Goal: Book appointment/travel/reservation

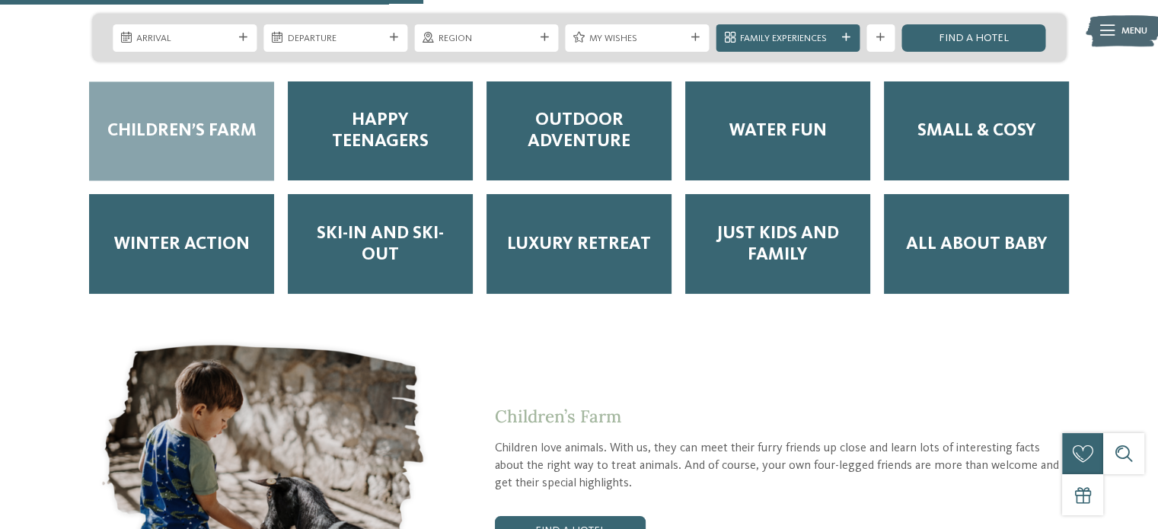
scroll to position [2283, 0]
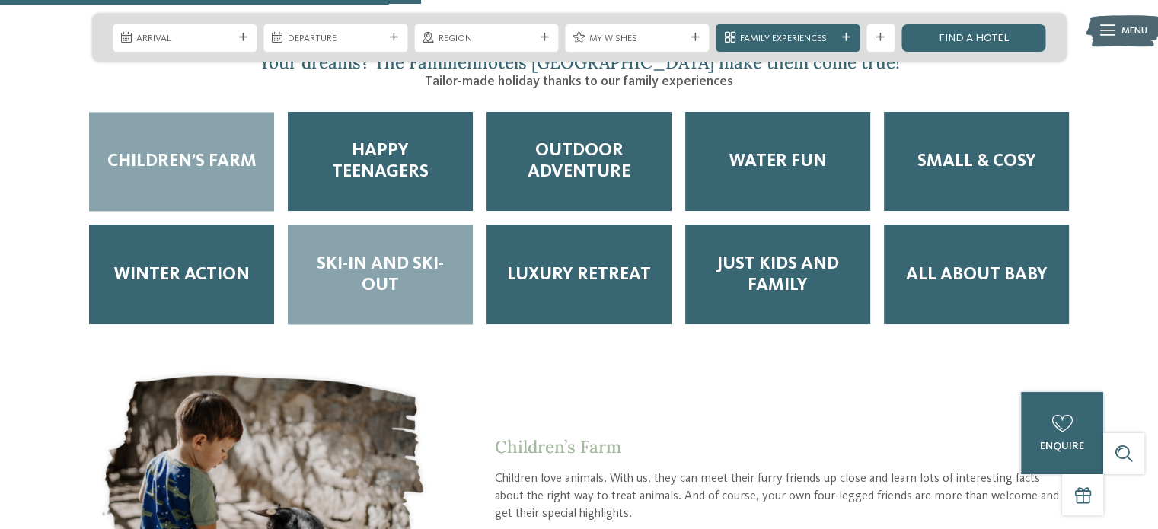
click at [386, 253] on span "Ski-in and Ski-out" at bounding box center [380, 274] width 158 height 43
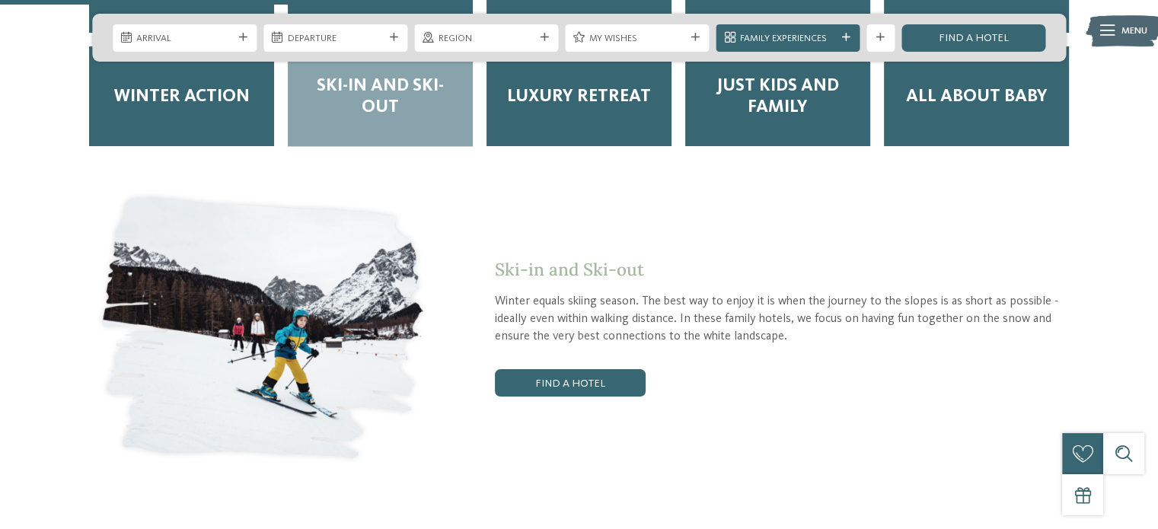
scroll to position [2588, 0]
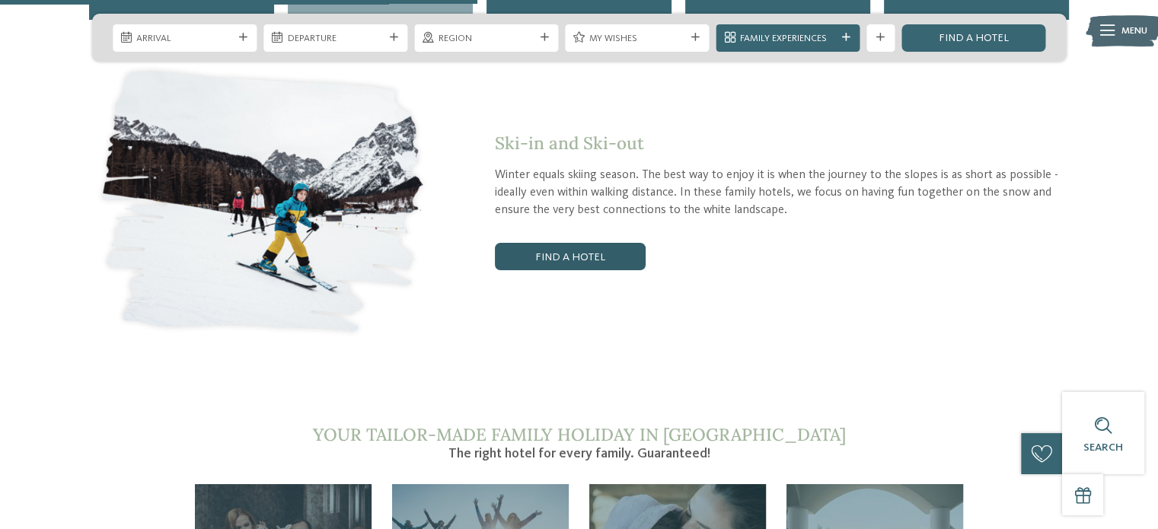
click at [561, 243] on link "Find a hotel" at bounding box center [570, 256] width 151 height 27
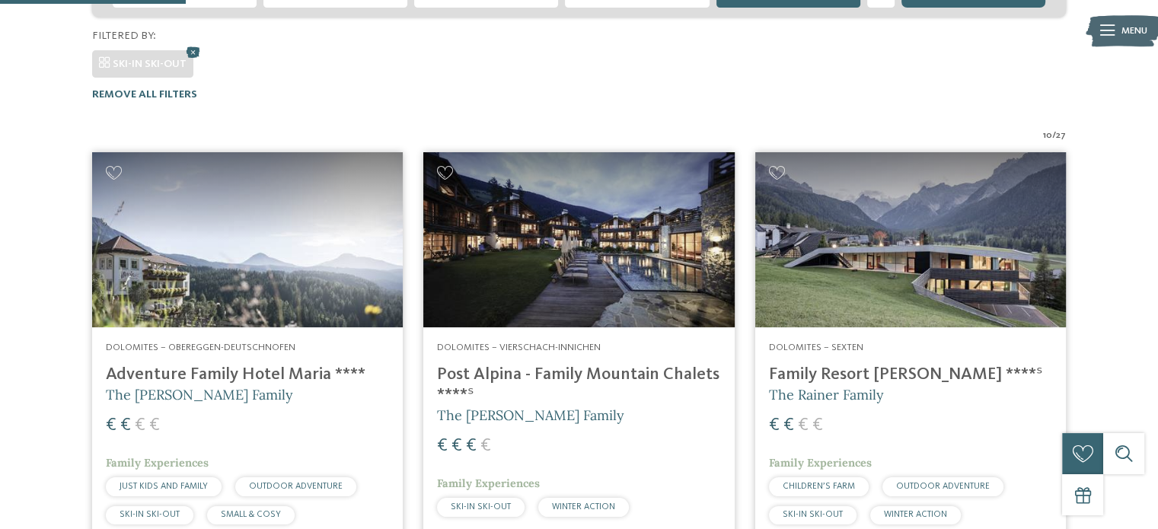
scroll to position [408, 0]
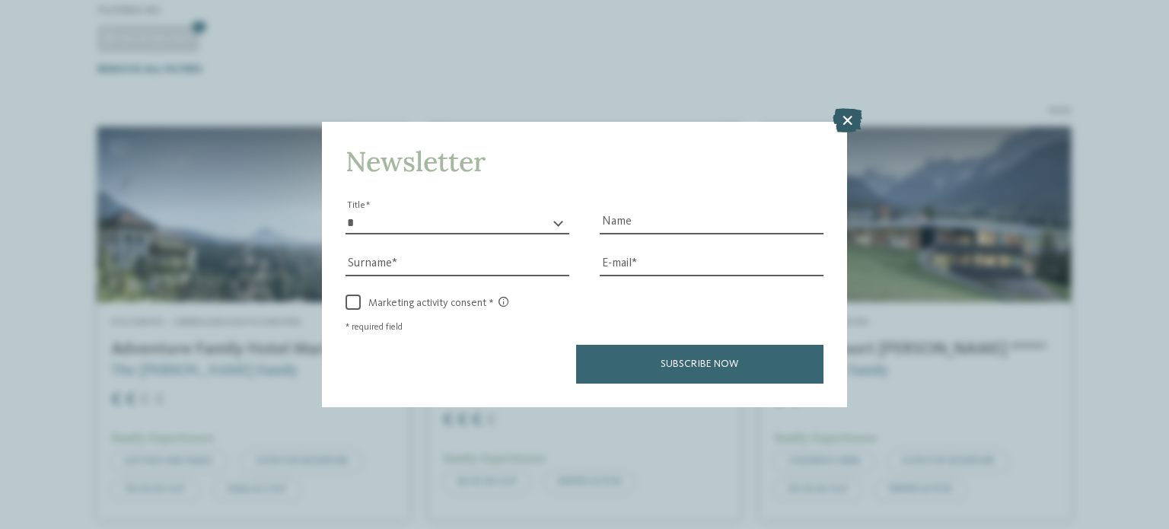
click at [846, 121] on icon at bounding box center [848, 120] width 30 height 24
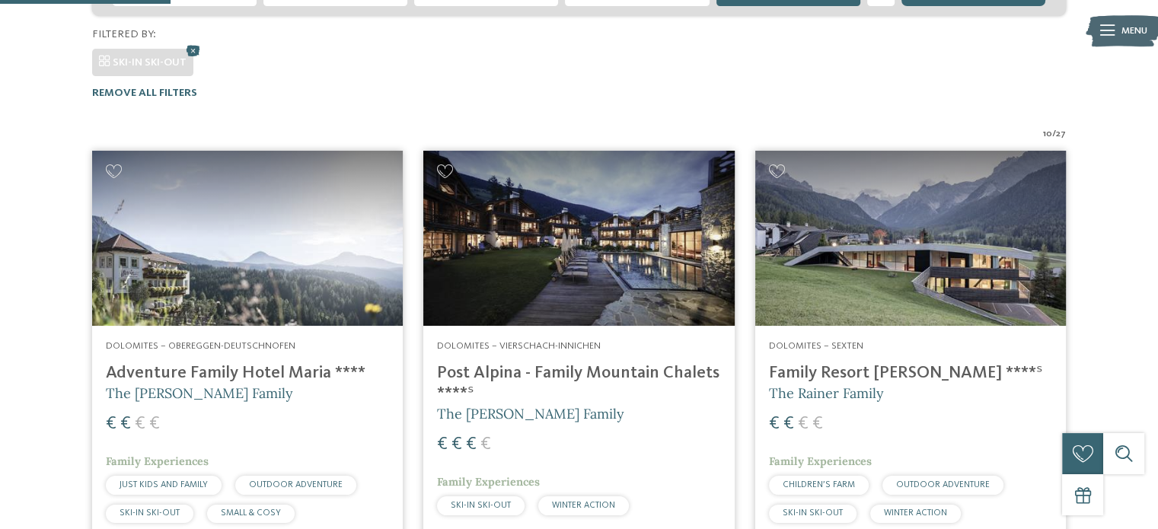
scroll to position [433, 0]
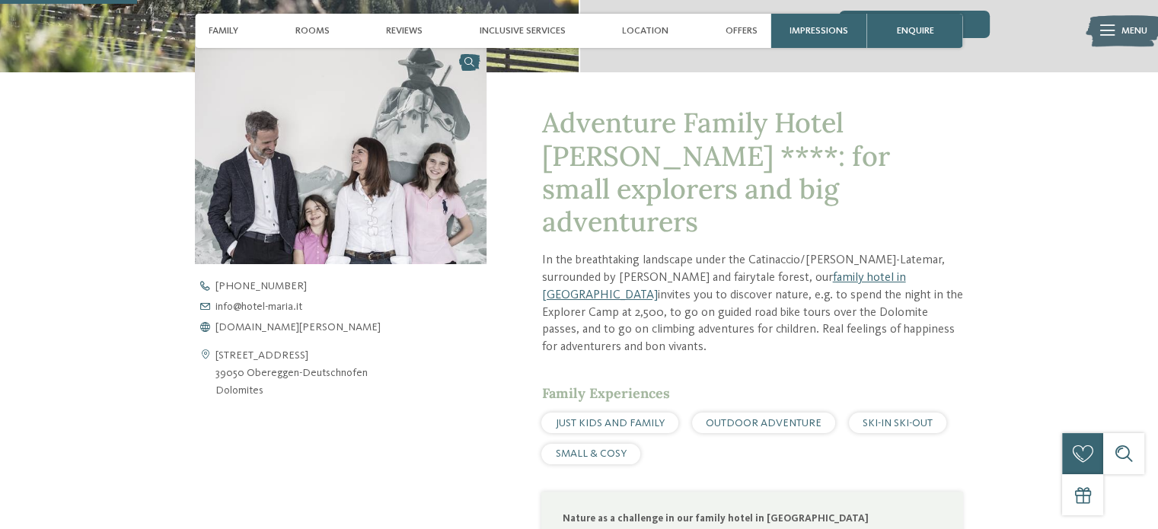
scroll to position [463, 0]
click at [271, 326] on span "www.hotel-maria.it" at bounding box center [297, 327] width 165 height 11
